Goal: Check status: Check status

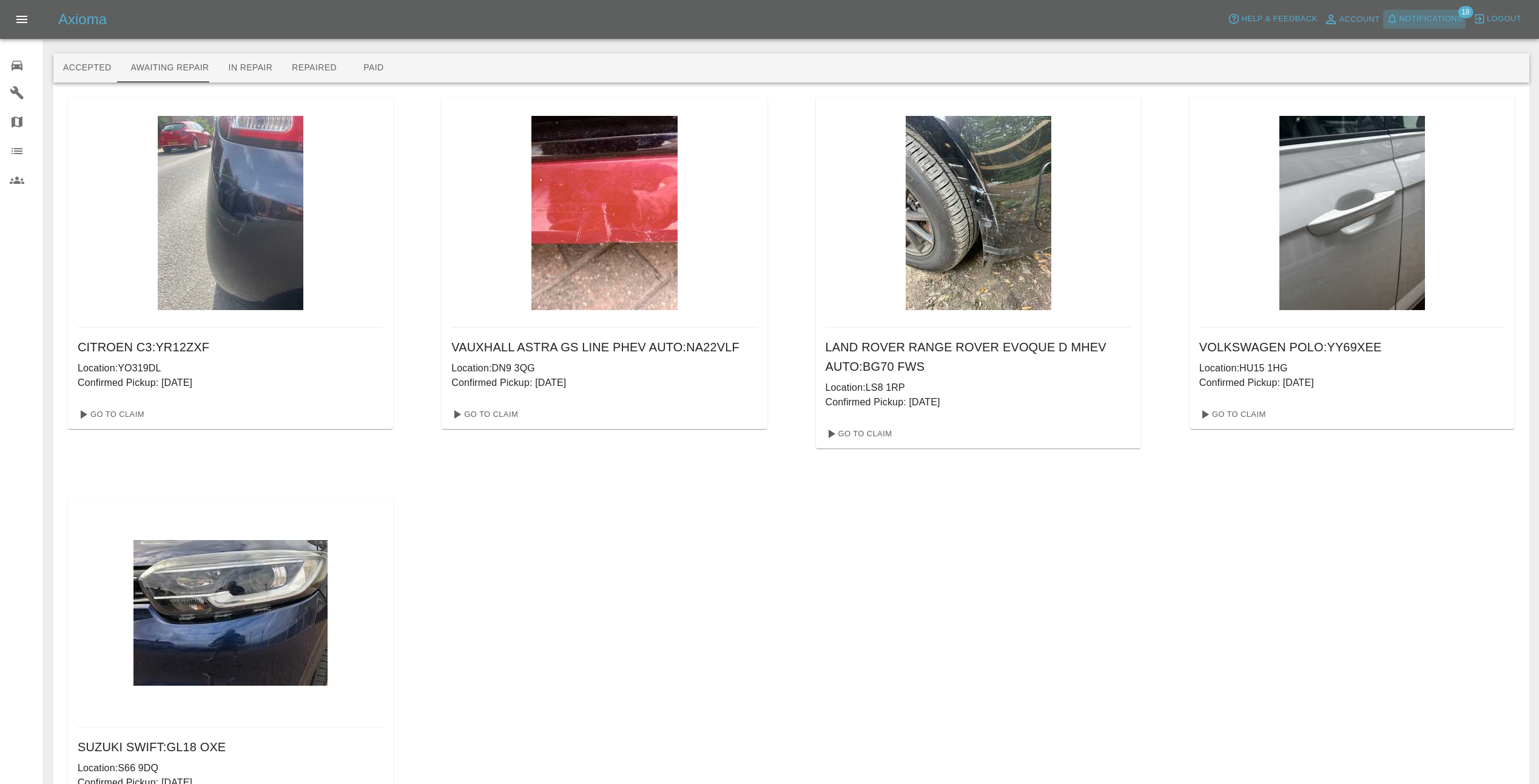
click at [1450, 17] on span "Notifications" at bounding box center [1431, 19] width 63 height 14
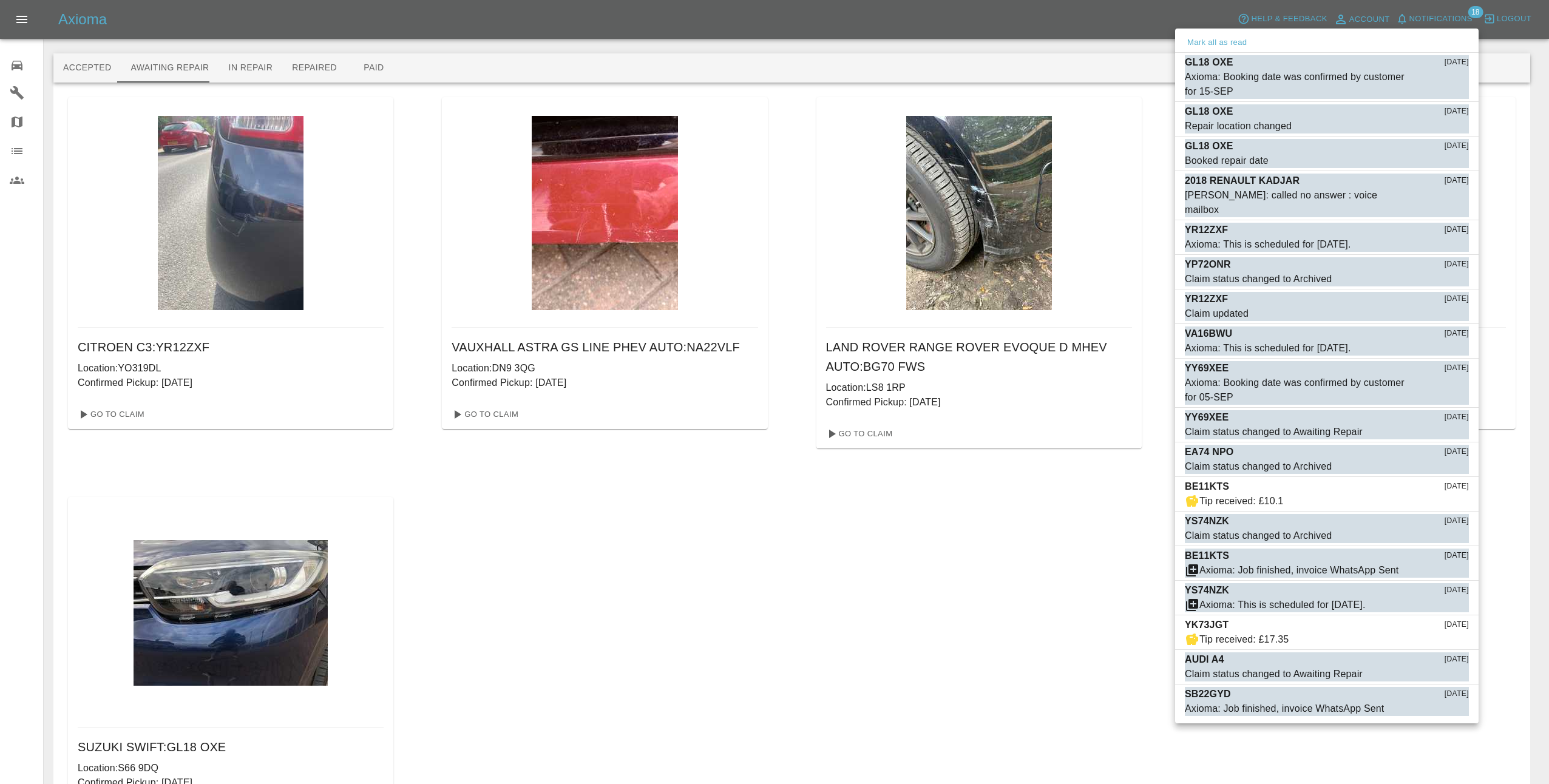
click at [1166, 163] on div at bounding box center [774, 392] width 1549 height 784
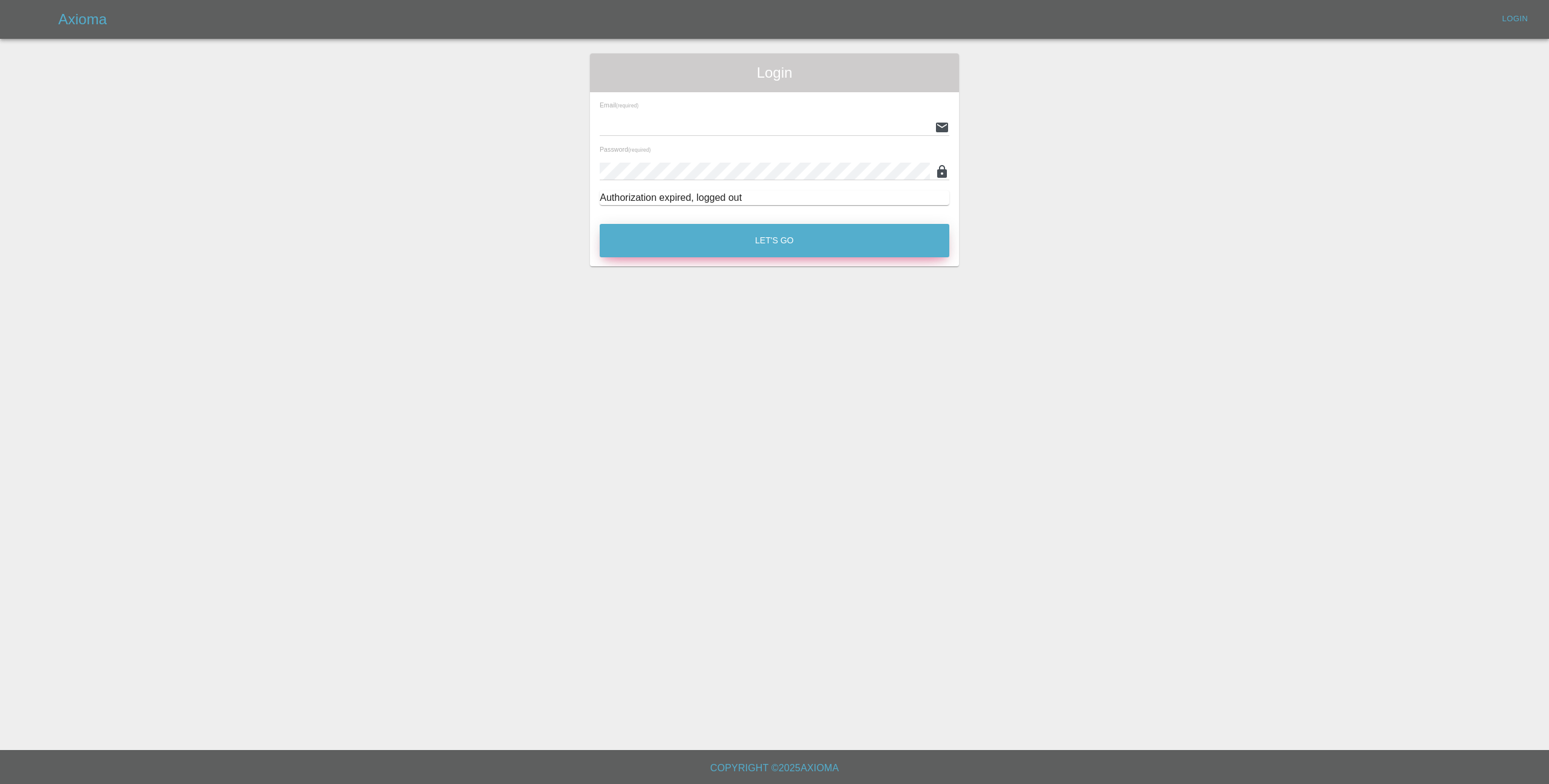
type input "lmfsmartrepairs@outlook.com"
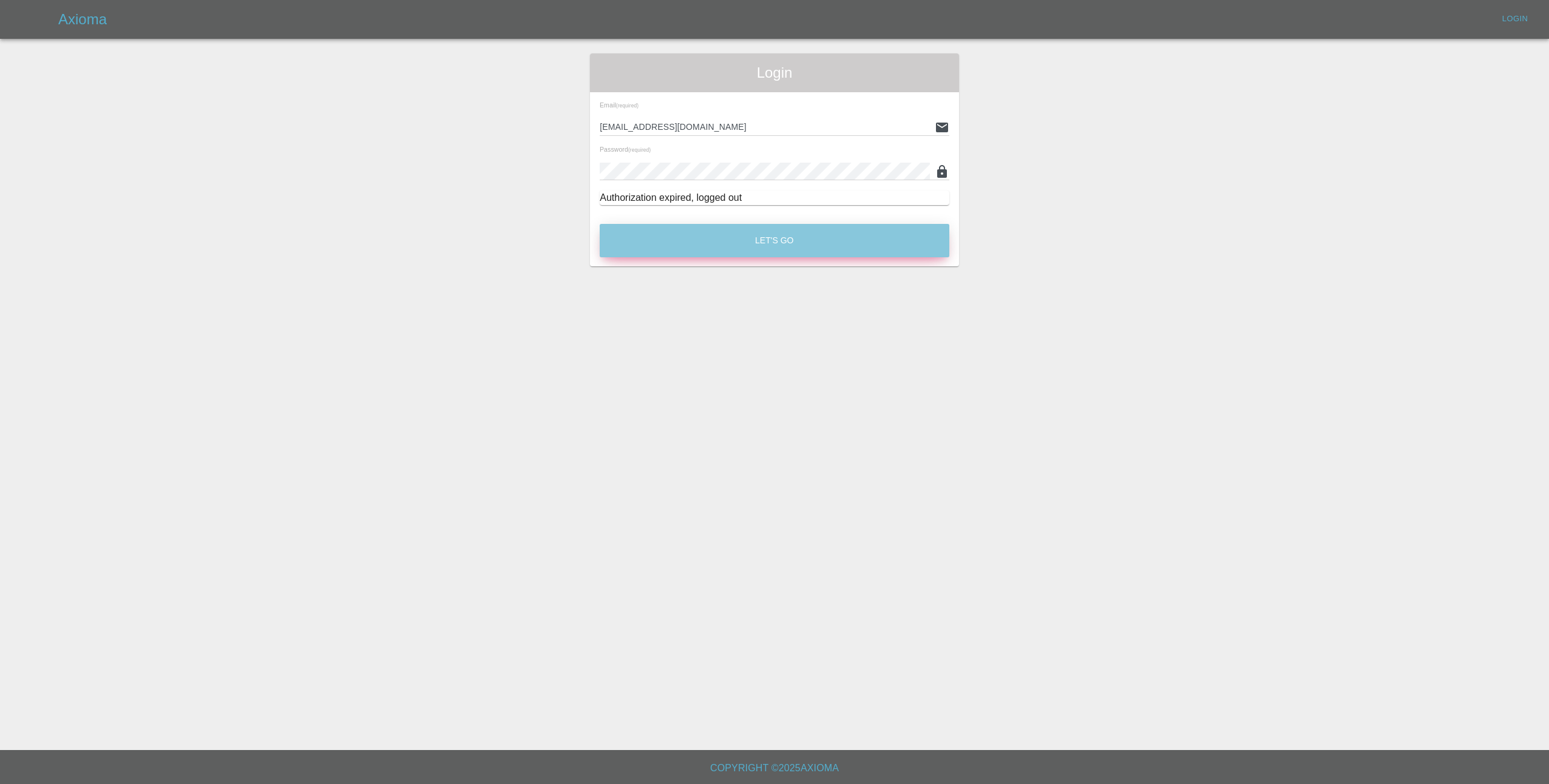
click at [777, 239] on button "Let's Go" at bounding box center [774, 240] width 350 height 33
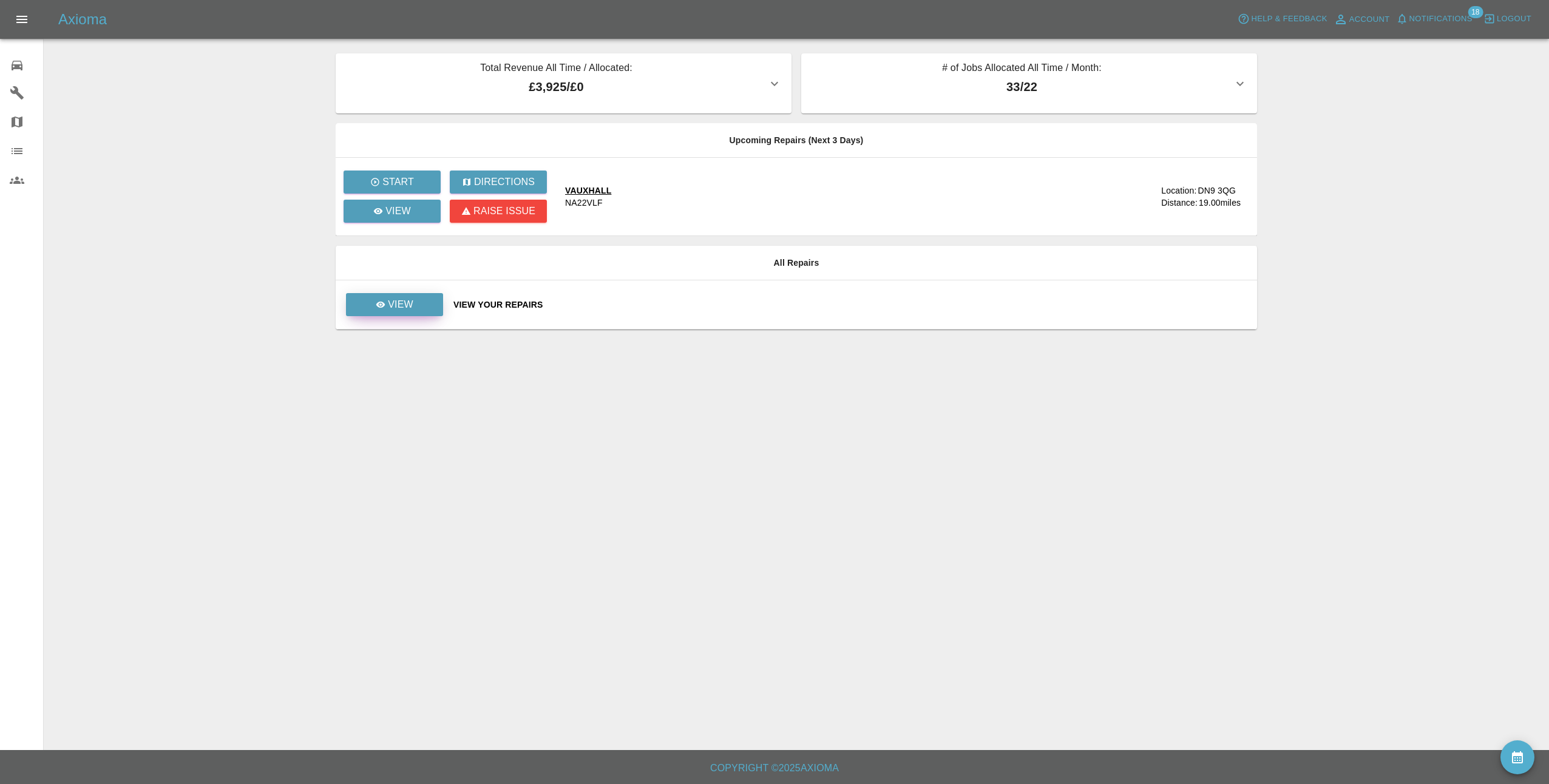
click at [399, 305] on p "View" at bounding box center [401, 305] width 26 height 14
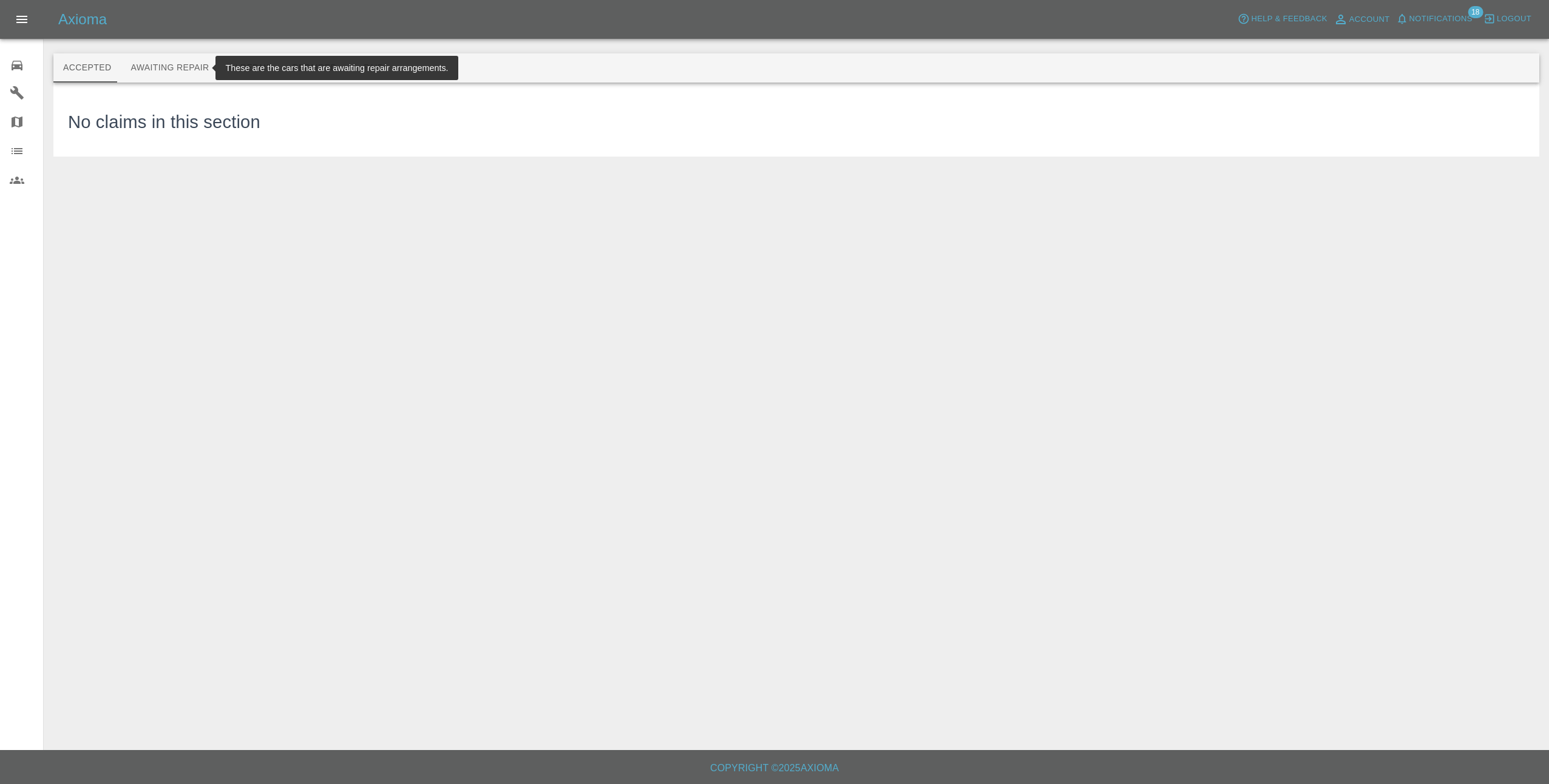
click at [164, 68] on button "Awaiting Repair" at bounding box center [170, 67] width 98 height 29
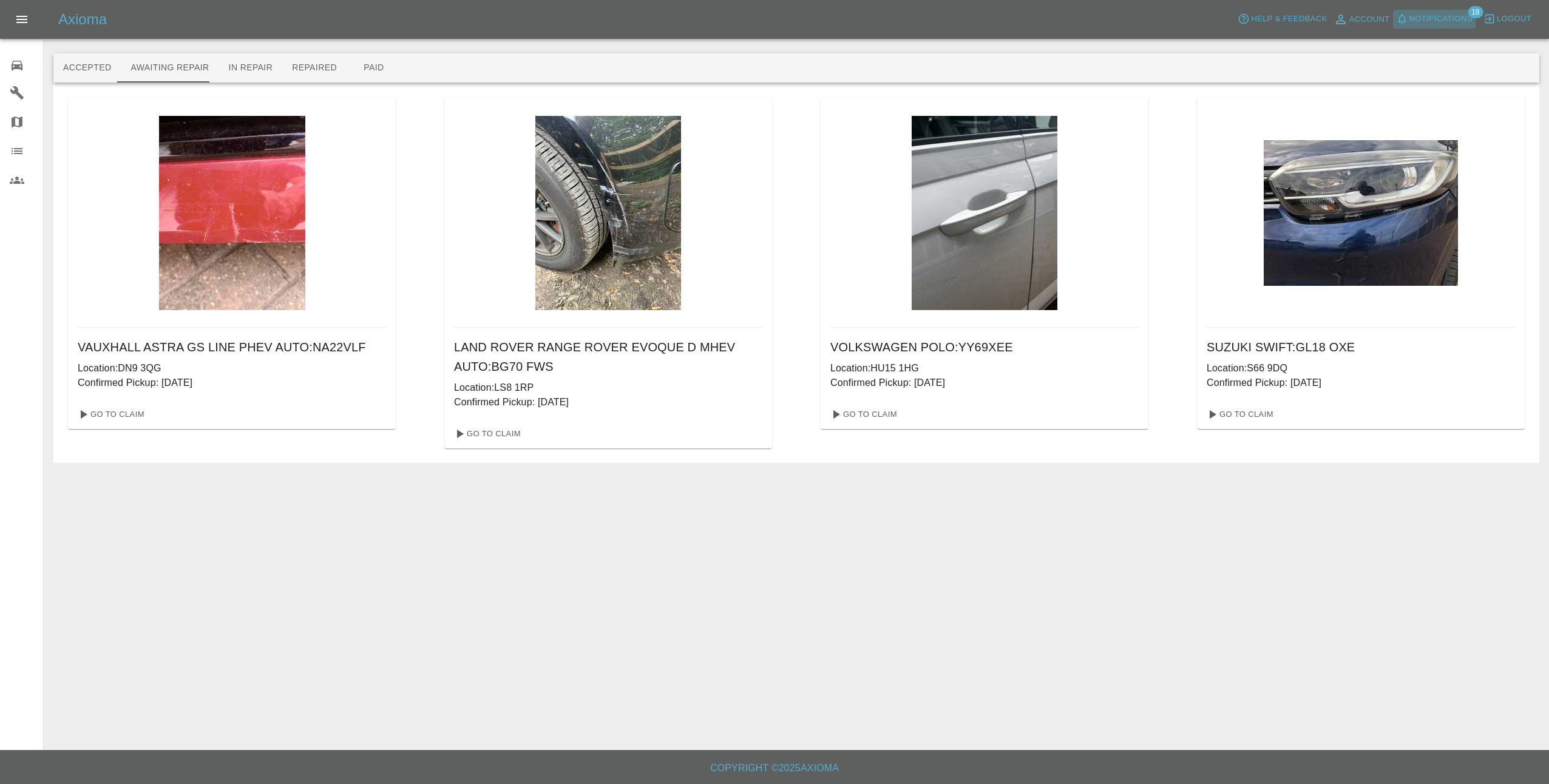
click at [1447, 19] on span "Notifications" at bounding box center [1440, 19] width 63 height 14
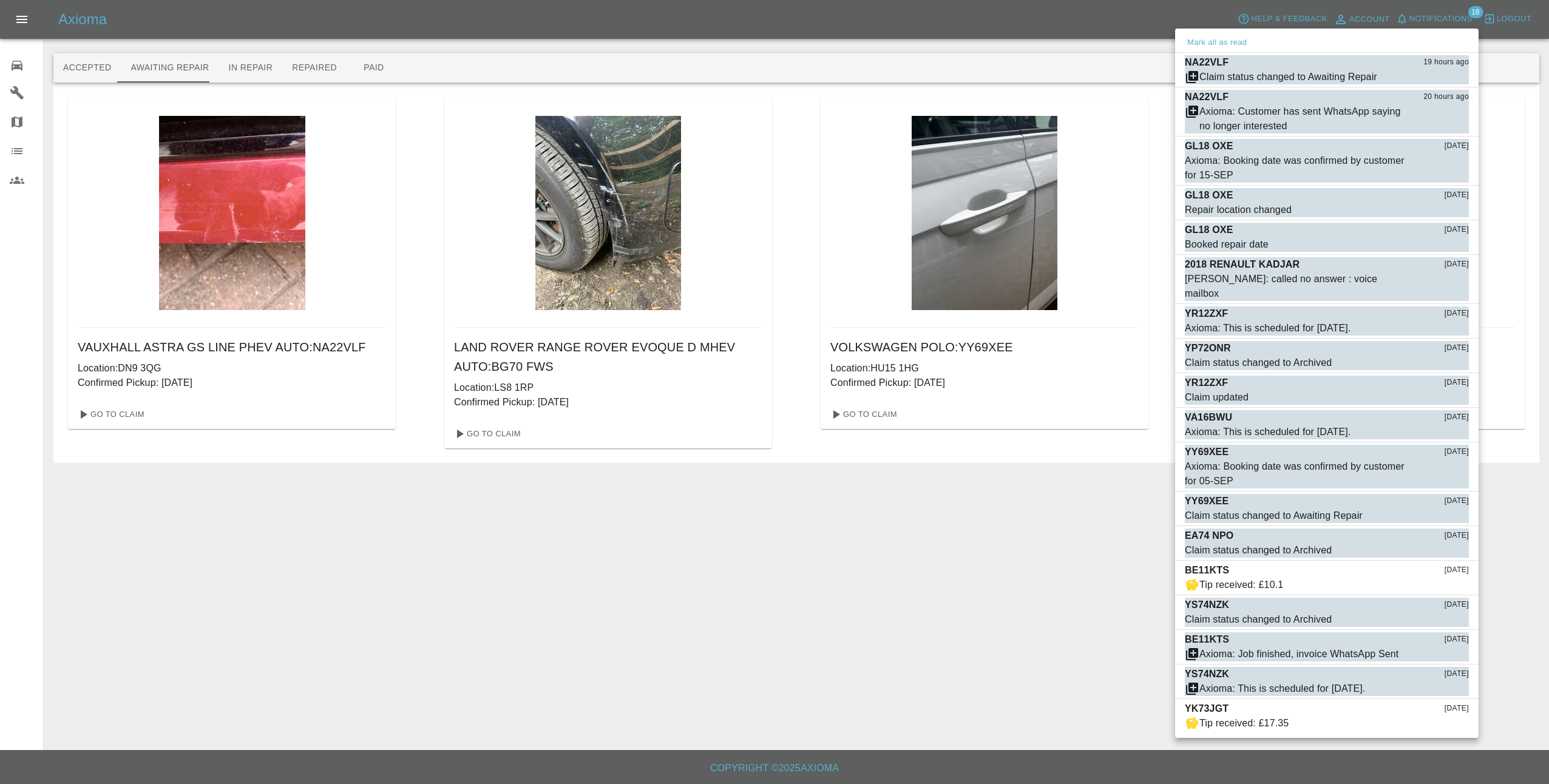
click at [968, 596] on div at bounding box center [774, 392] width 1549 height 784
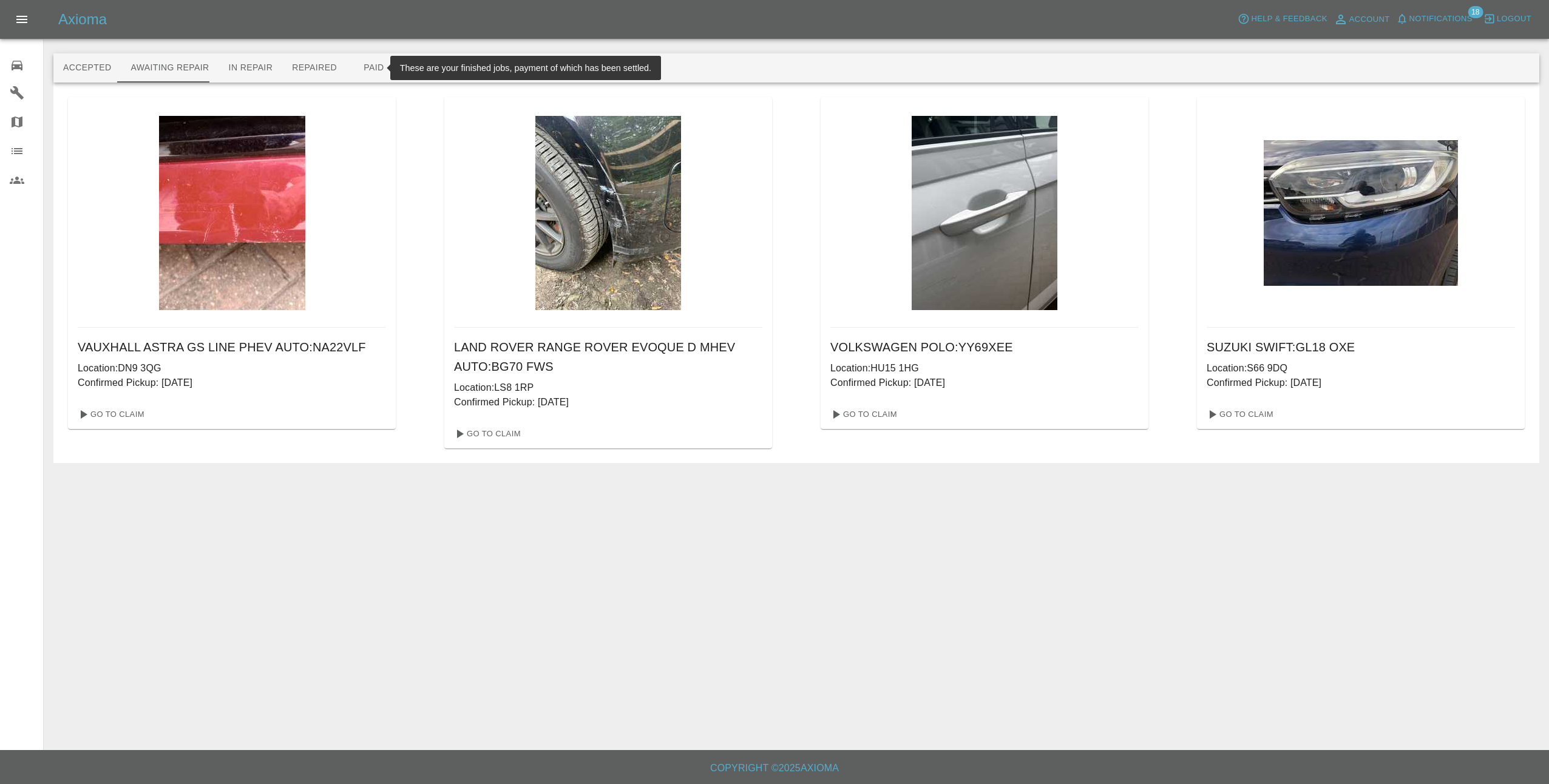
click at [362, 71] on button "Paid" at bounding box center [374, 67] width 55 height 29
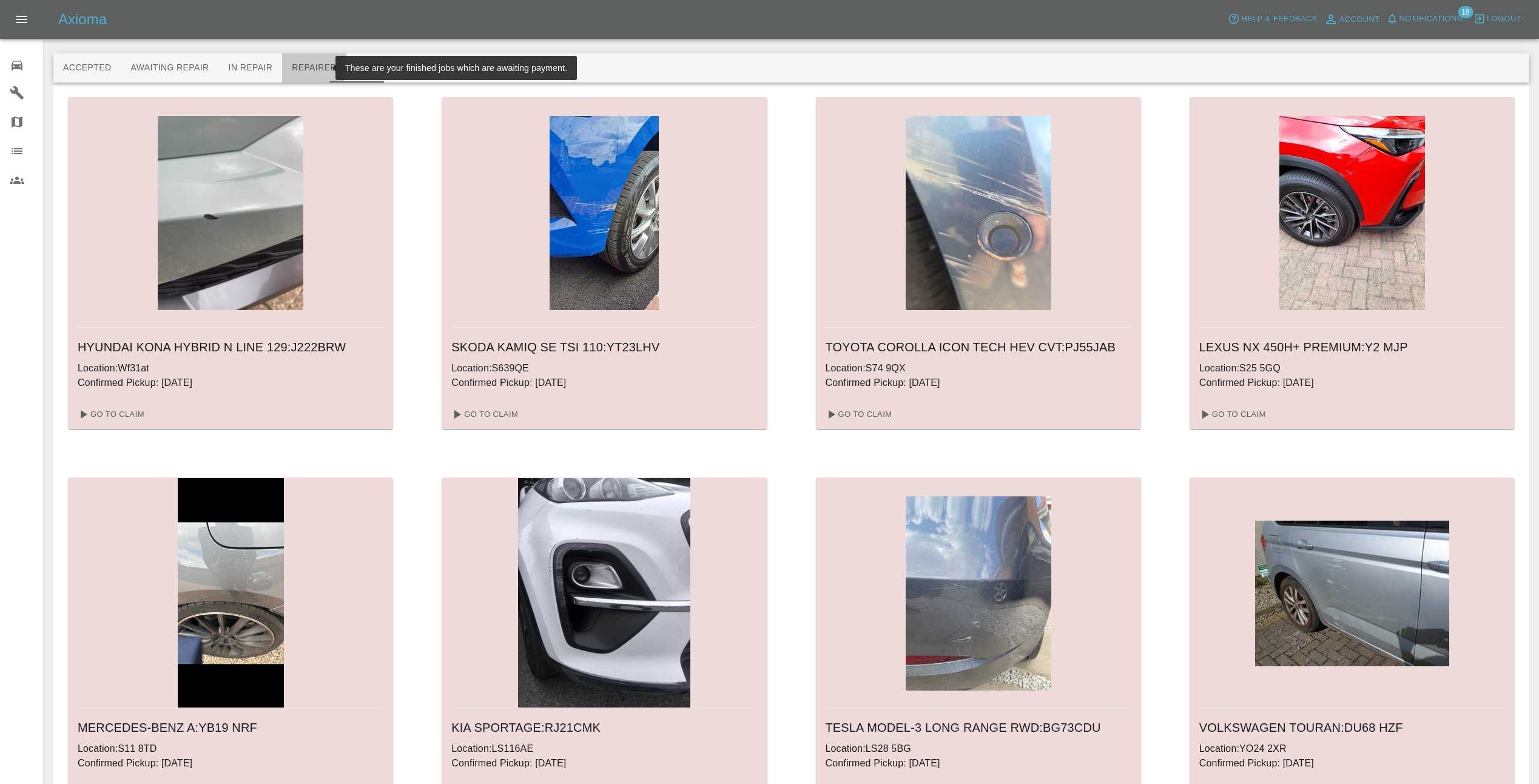
click at [297, 58] on button "Repaired" at bounding box center [314, 67] width 65 height 29
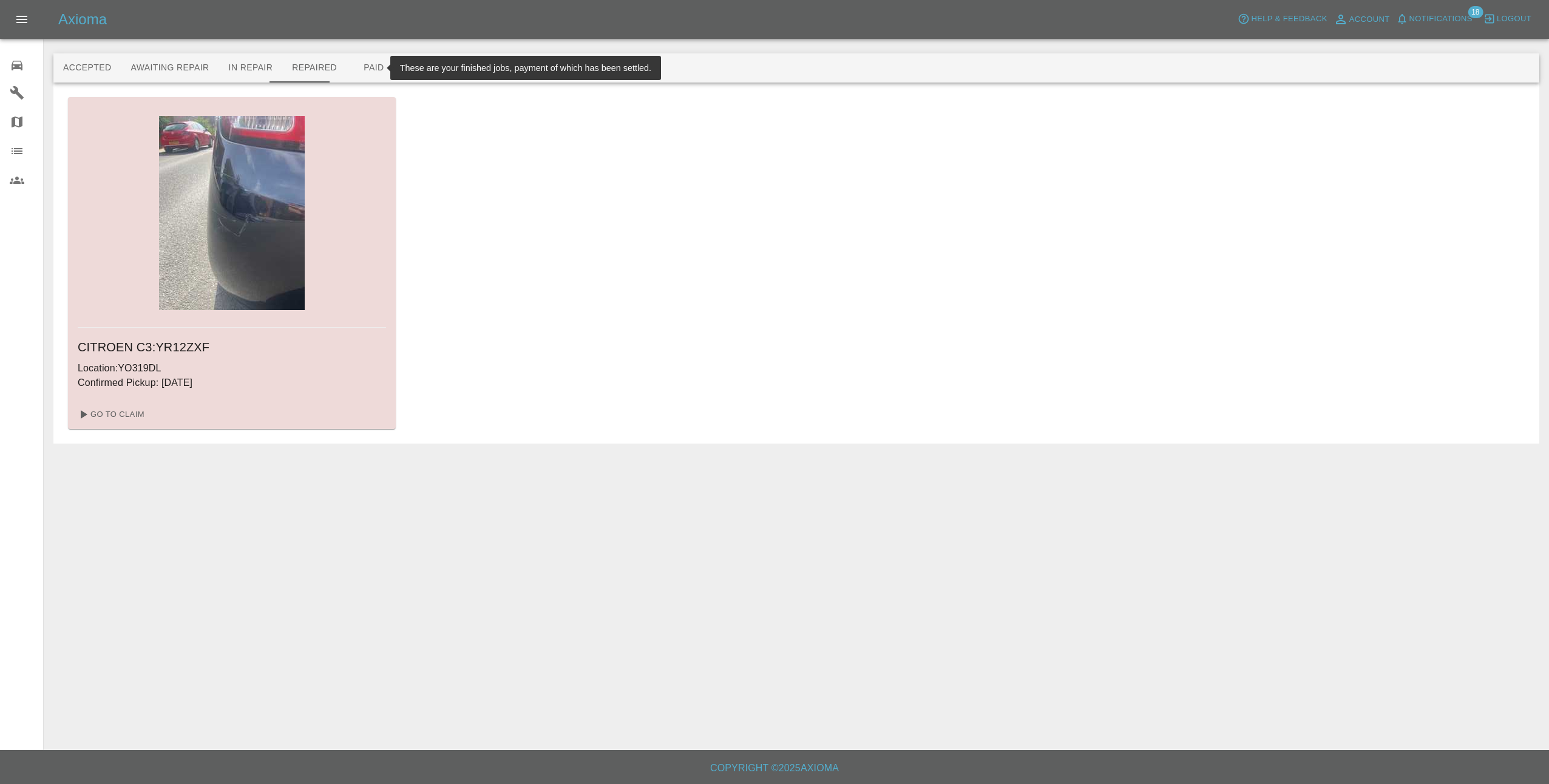
click at [352, 64] on button "Paid" at bounding box center [374, 67] width 55 height 29
